Goal: Information Seeking & Learning: Check status

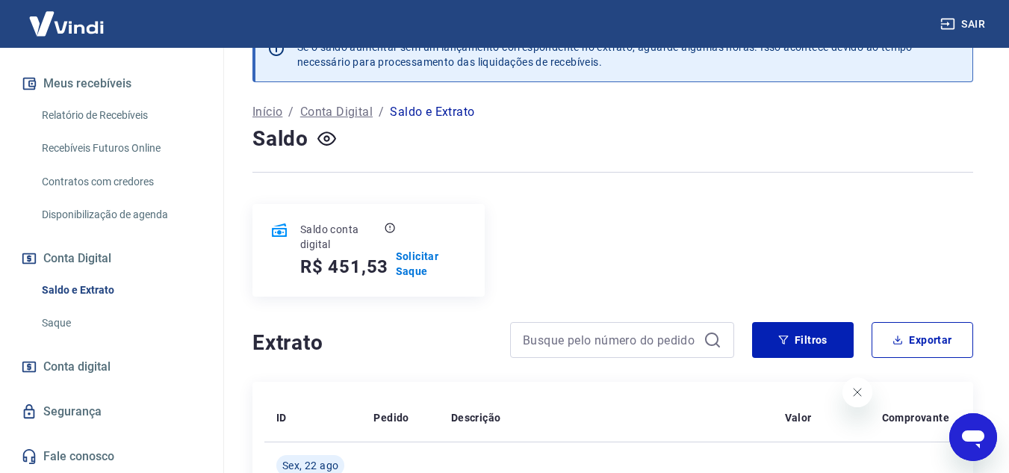
scroll to position [75, 0]
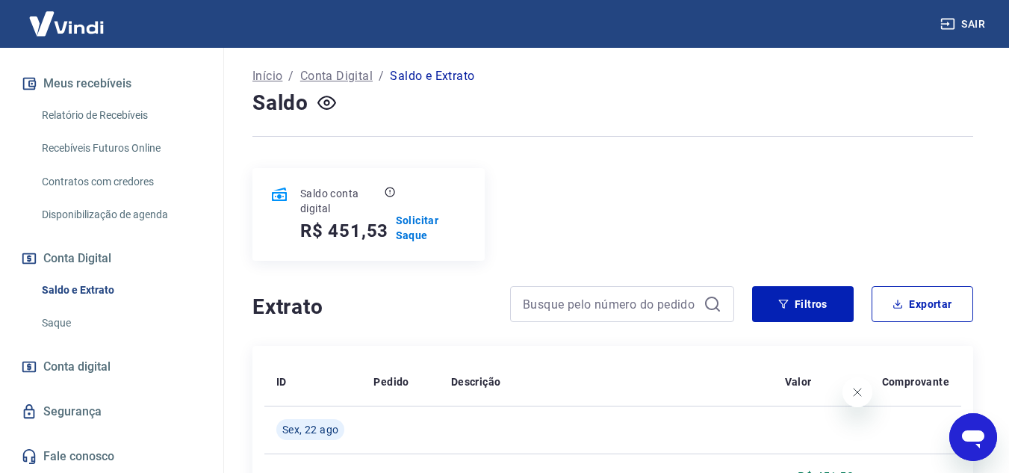
click at [106, 288] on link "Saldo e Extrato" at bounding box center [121, 290] width 170 height 31
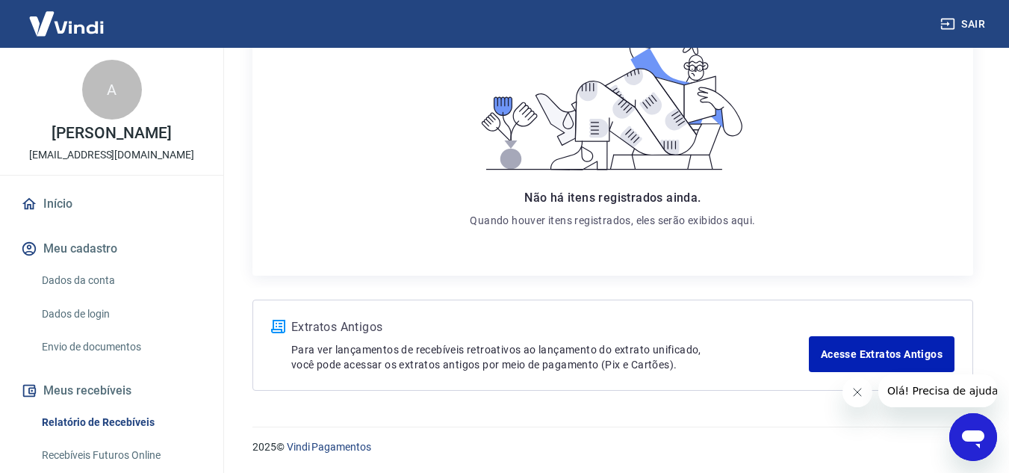
scroll to position [154, 0]
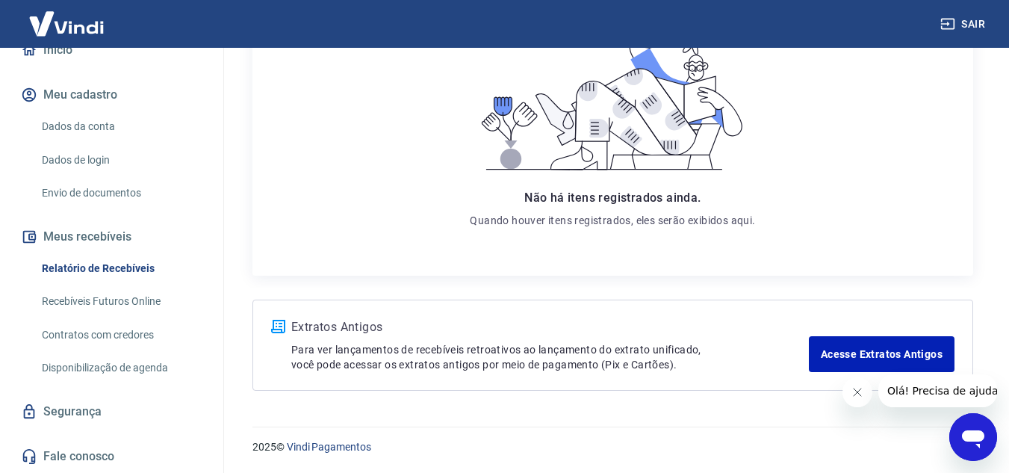
click at [71, 410] on link "Segurança" at bounding box center [111, 411] width 187 height 33
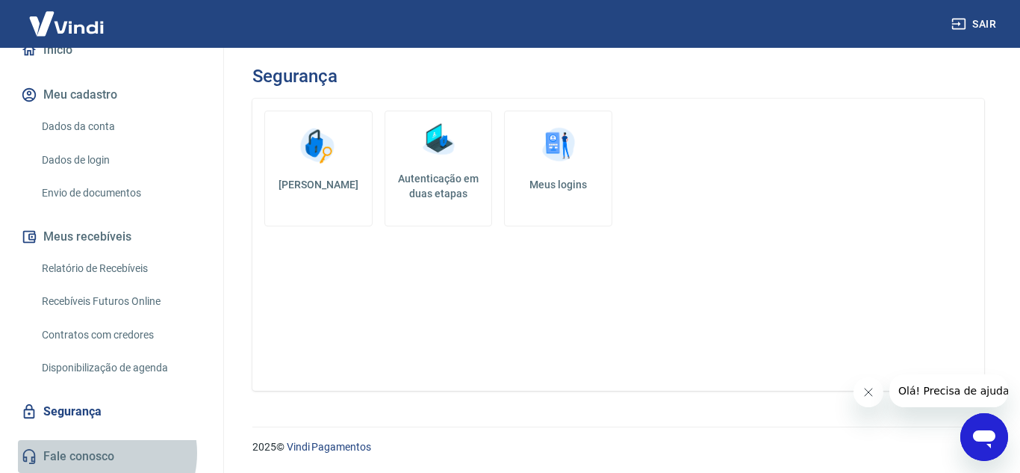
click at [96, 453] on link "Fale conosco" at bounding box center [111, 456] width 187 height 33
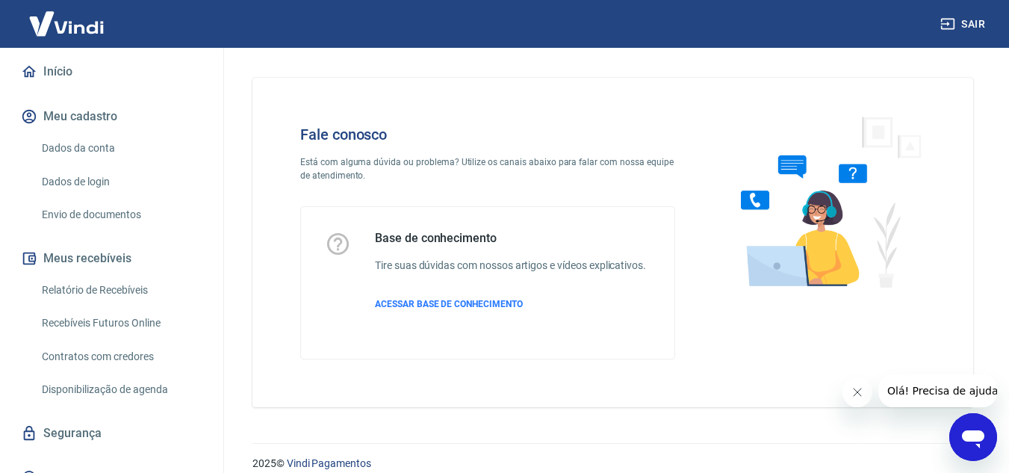
scroll to position [154, 0]
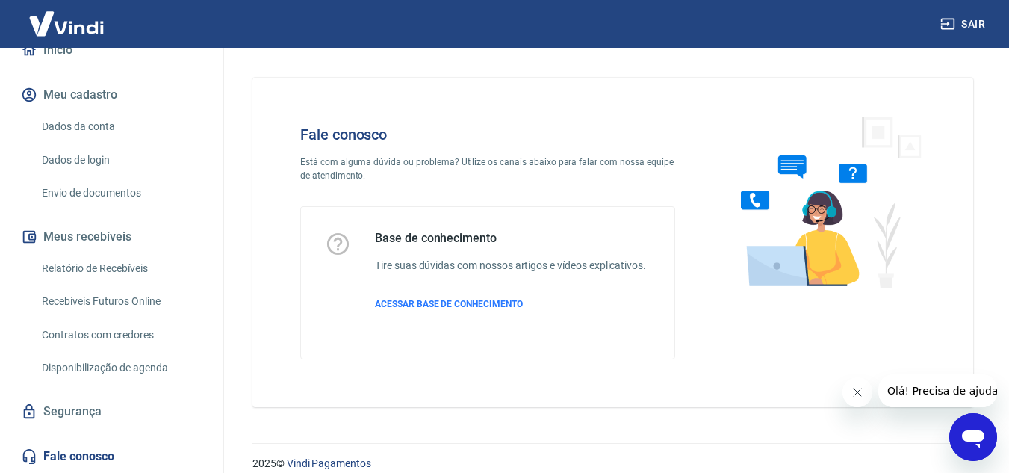
click at [36, 22] on img at bounding box center [66, 24] width 97 height 46
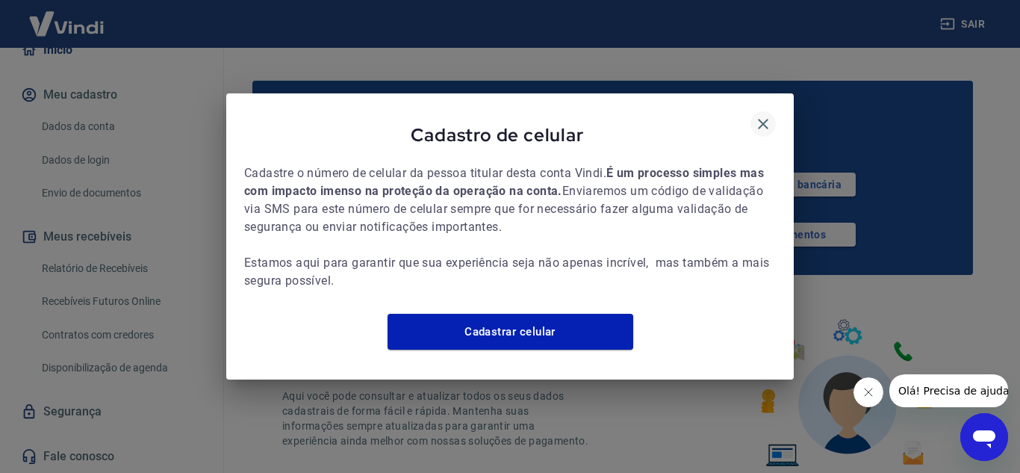
click at [760, 119] on icon "button" at bounding box center [763, 124] width 10 height 10
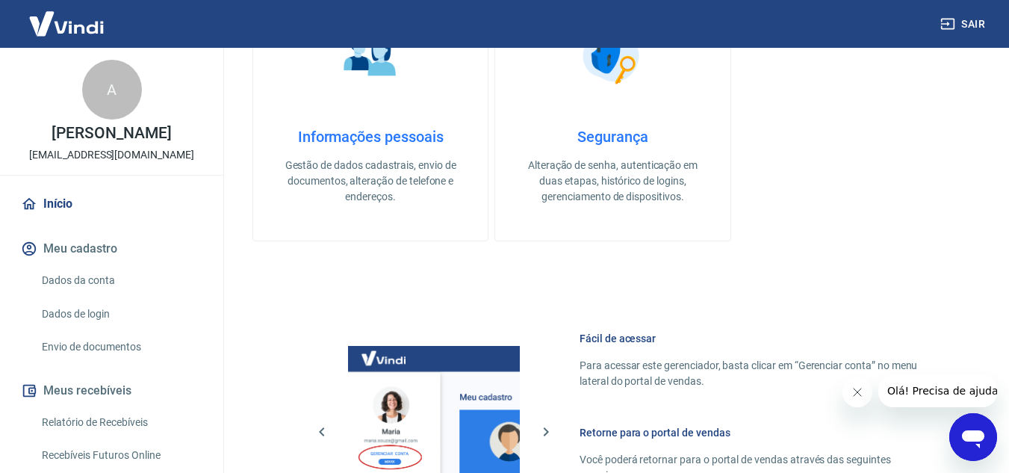
scroll to position [224, 0]
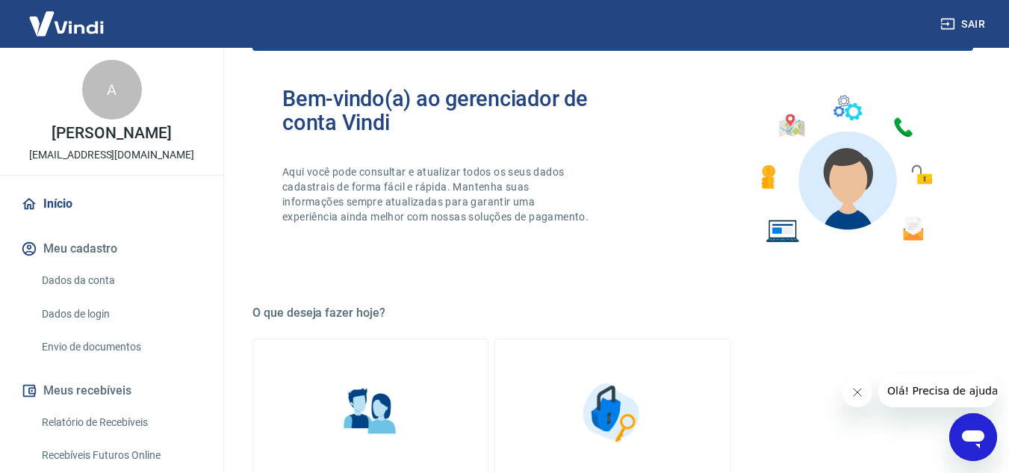
click at [96, 84] on div "A" at bounding box center [112, 90] width 60 height 60
